Goal: Information Seeking & Learning: Learn about a topic

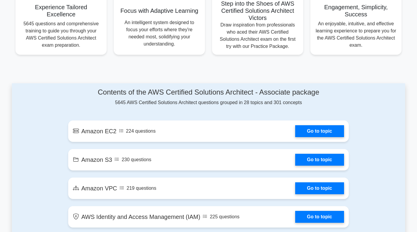
scroll to position [279, 0]
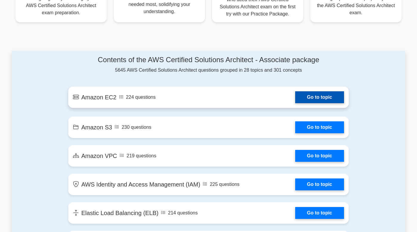
click at [318, 100] on link "Go to topic" at bounding box center [319, 97] width 49 height 12
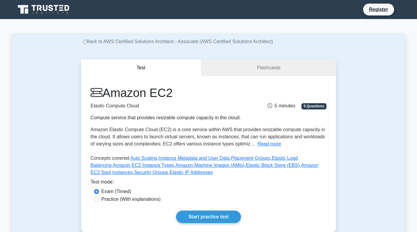
scroll to position [115, 0]
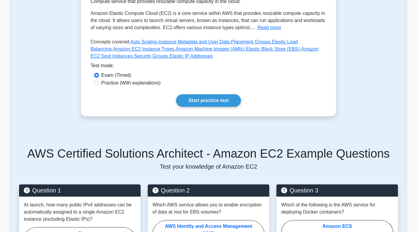
click at [137, 83] on label "Practice (With explanations)" at bounding box center [130, 82] width 59 height 7
click at [99, 83] on input "Practice (With explanations)" at bounding box center [96, 83] width 5 height 5
radio input "true"
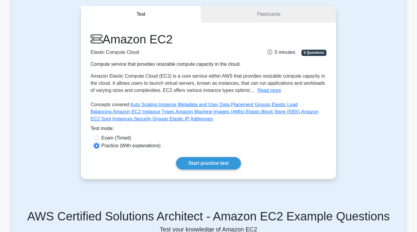
scroll to position [48, 0]
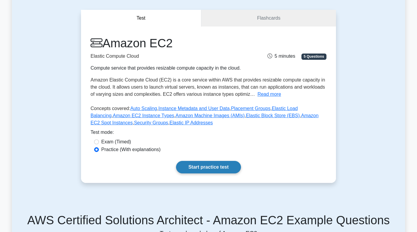
click at [210, 168] on link "Start practice test" at bounding box center [208, 167] width 65 height 13
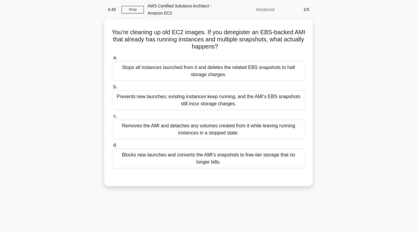
scroll to position [25, 0]
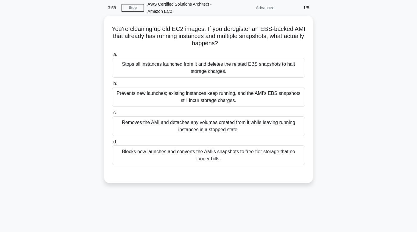
click at [246, 132] on div "Removes the AMI and detaches any volumes created from it while leaving running …" at bounding box center [208, 126] width 193 height 20
click at [112, 115] on input "c. Removes the AMI and detaches any volumes created from it while leaving runni…" at bounding box center [112, 113] width 0 height 4
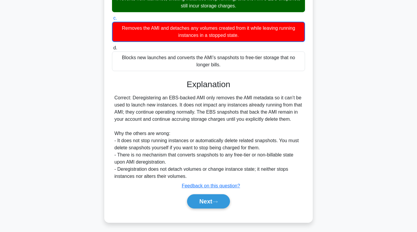
scroll to position [128, 0]
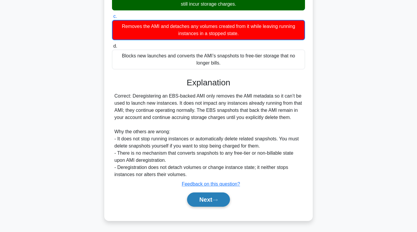
click at [217, 201] on icon at bounding box center [214, 200] width 5 height 3
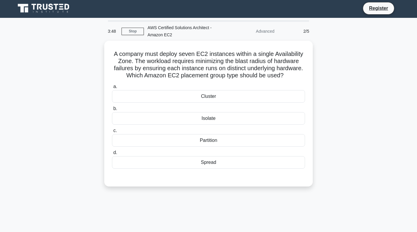
scroll to position [0, 0]
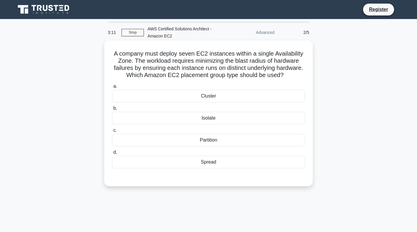
click at [222, 139] on div "Partition" at bounding box center [208, 140] width 193 height 13
click at [112, 132] on input "c. Partition" at bounding box center [112, 131] width 0 height 4
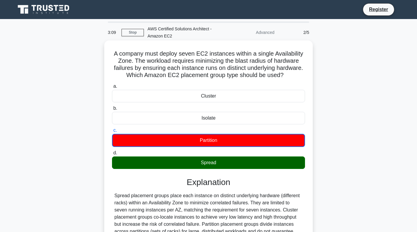
scroll to position [89, 0]
